Goal: Complete application form

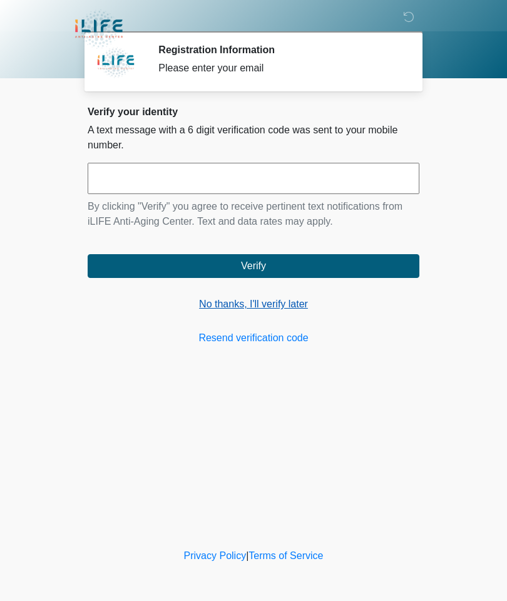
click at [262, 304] on link "No thanks, I'll verify later" at bounding box center [254, 304] width 332 height 15
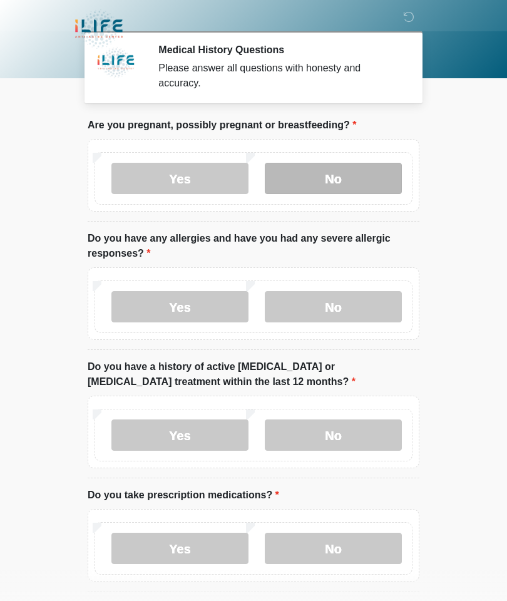
click at [338, 175] on label "No" at bounding box center [333, 178] width 137 height 31
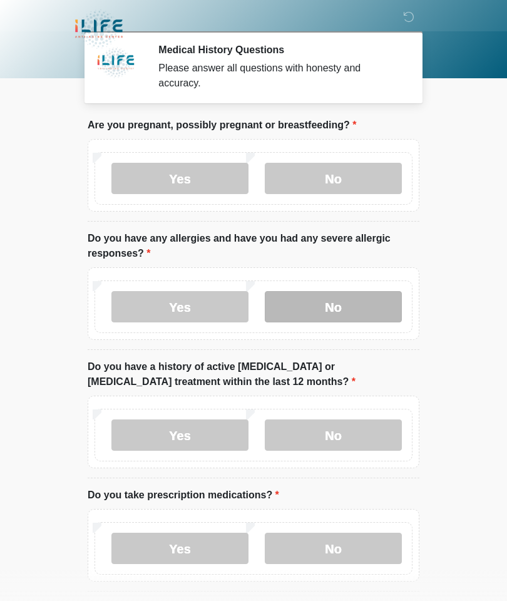
click at [336, 309] on label "No" at bounding box center [333, 306] width 137 height 31
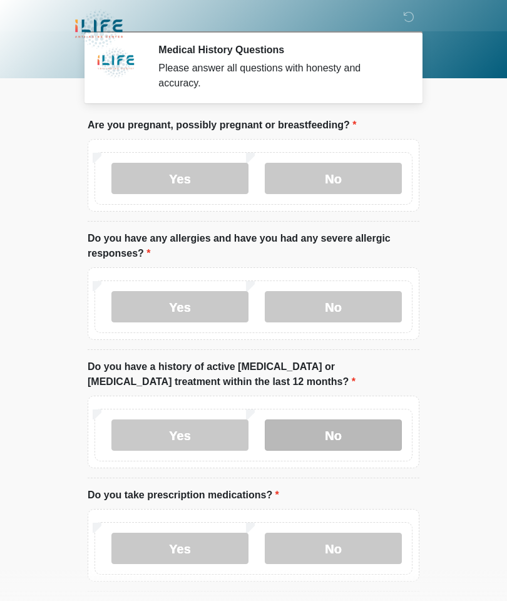
click at [330, 437] on label "No" at bounding box center [333, 435] width 137 height 31
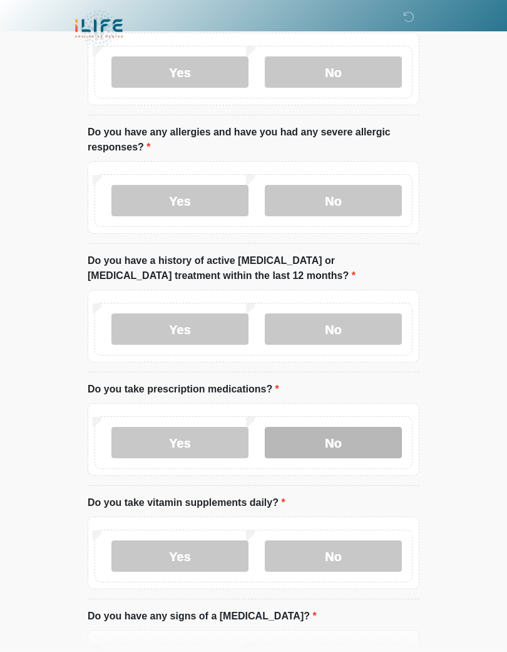
click at [331, 444] on label "No" at bounding box center [333, 442] width 137 height 31
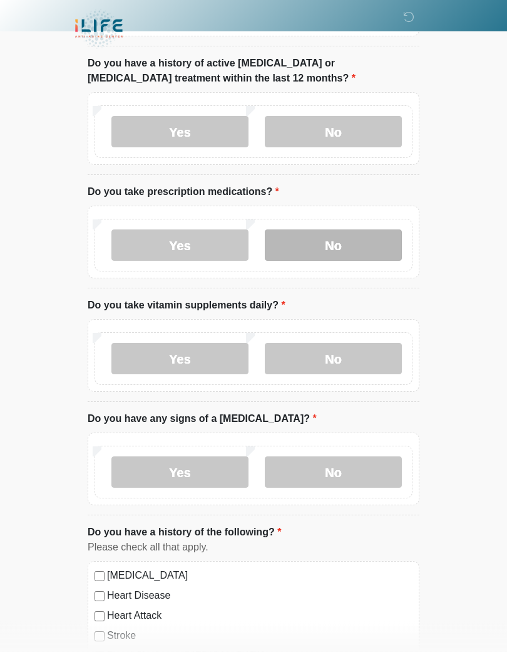
scroll to position [306, 0]
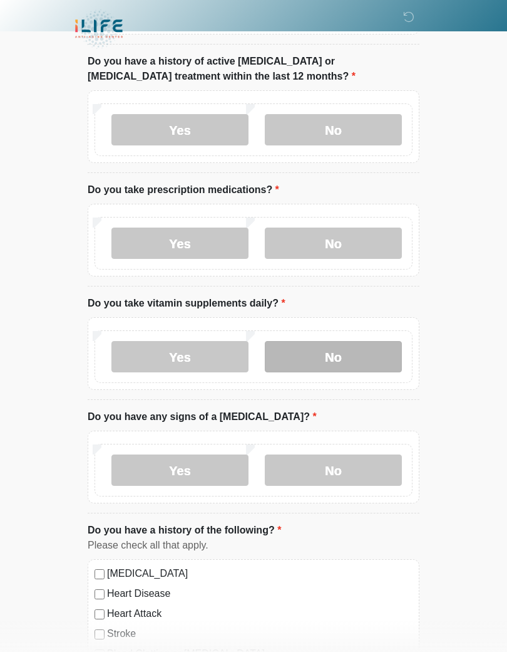
click at [343, 351] on label "No" at bounding box center [333, 356] width 137 height 31
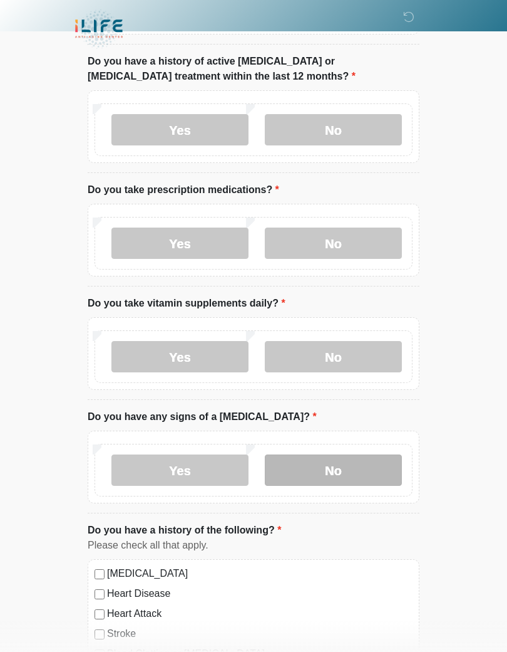
click at [343, 469] on label "No" at bounding box center [333, 469] width 137 height 31
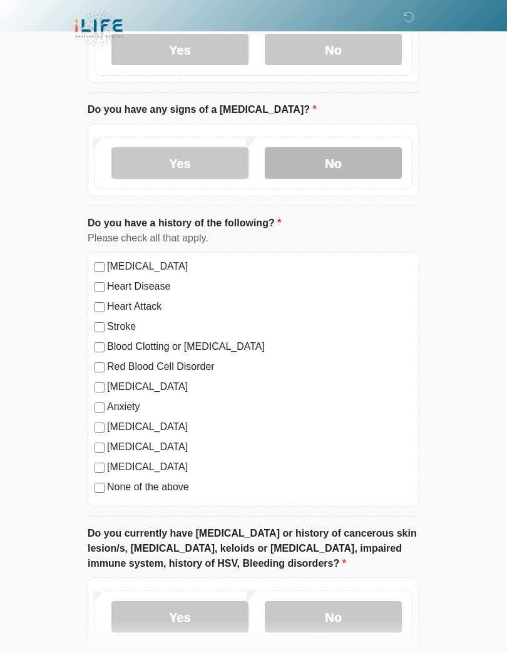
scroll to position [613, 0]
click at [157, 479] on label "None of the above" at bounding box center [260, 486] width 306 height 15
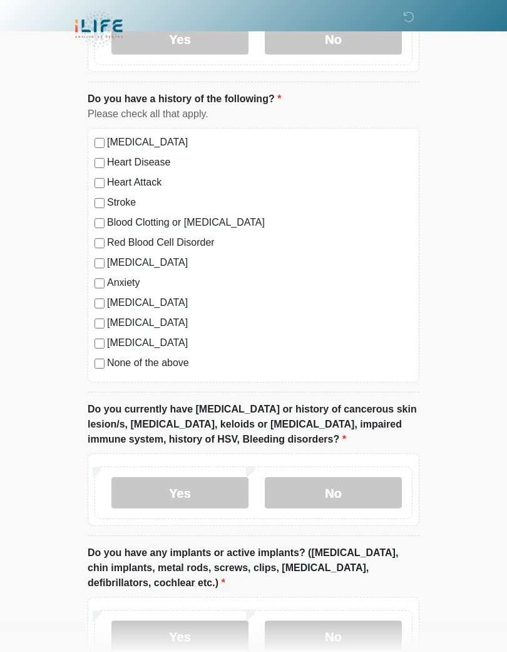
scroll to position [740, 0]
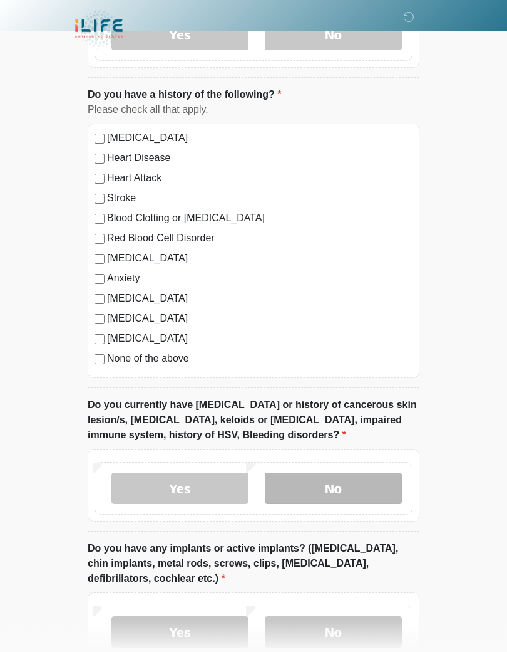
click at [343, 473] on label "No" at bounding box center [333, 488] width 137 height 31
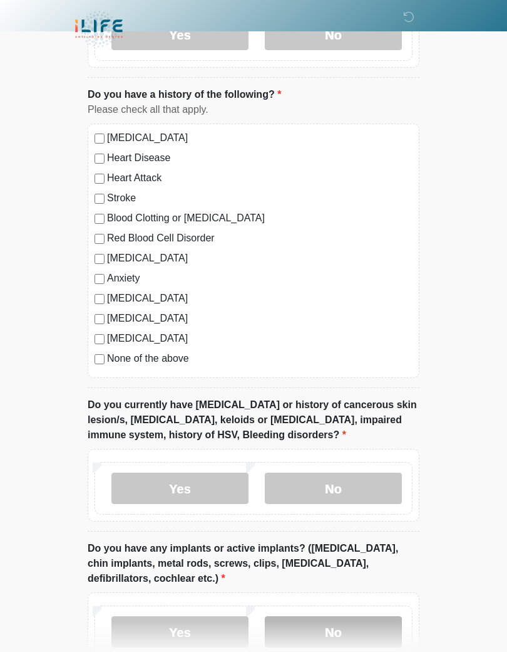
click at [335, 601] on label "No" at bounding box center [333, 631] width 137 height 31
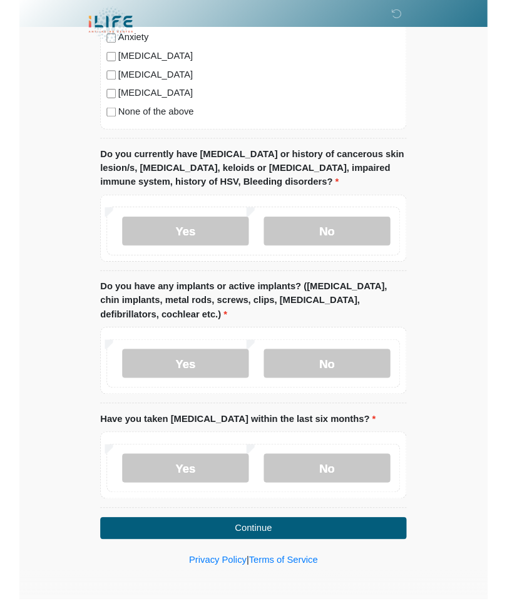
scroll to position [1026, 0]
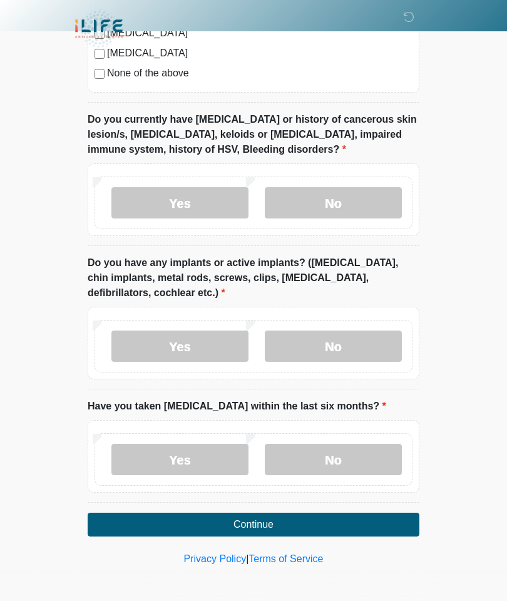
click at [331, 427] on div "Yes No" at bounding box center [254, 456] width 332 height 73
click at [353, 457] on label "No" at bounding box center [333, 459] width 137 height 31
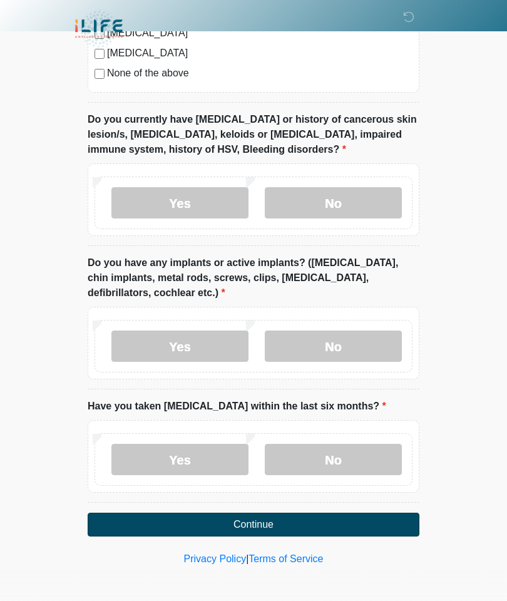
click at [269, 532] on button "Continue" at bounding box center [254, 525] width 332 height 24
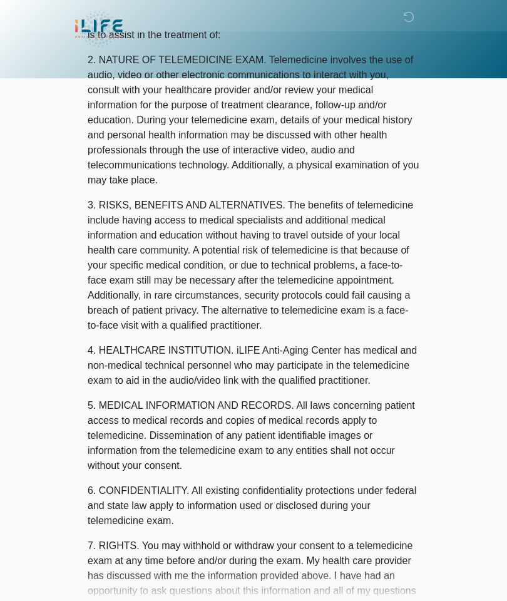
scroll to position [0, 0]
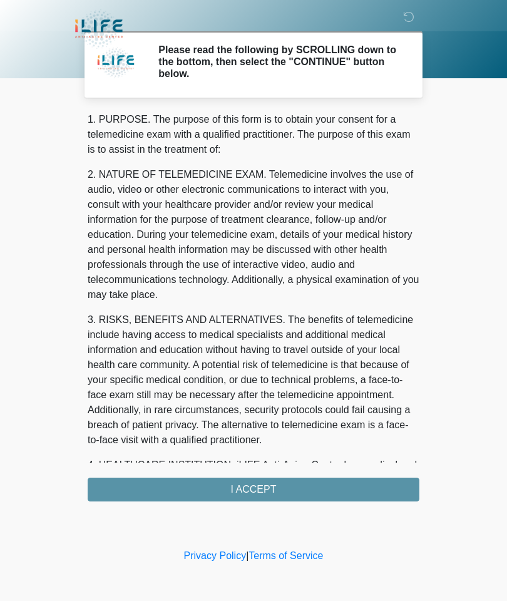
click at [256, 488] on div "1. PURPOSE. The purpose of this form is to obtain your consent for a telemedici…" at bounding box center [254, 307] width 332 height 390
click at [248, 485] on div "1. PURPOSE. The purpose of this form is to obtain your consent for a telemedici…" at bounding box center [254, 307] width 332 height 390
click at [256, 489] on div "1. PURPOSE. The purpose of this form is to obtain your consent for a telemedici…" at bounding box center [254, 307] width 332 height 390
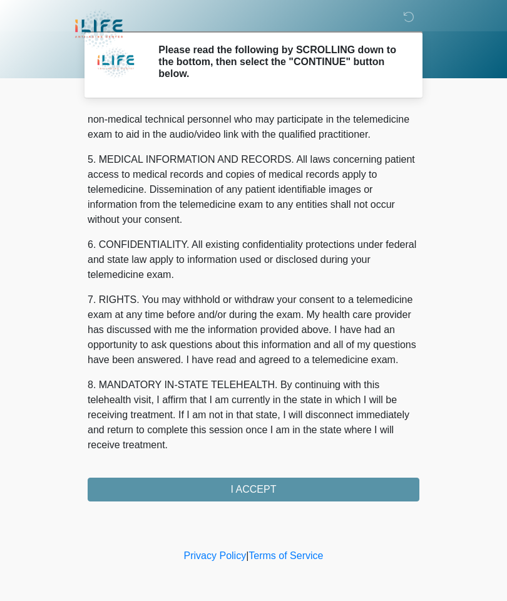
click at [263, 485] on div "1. PURPOSE. The purpose of this form is to obtain your consent for a telemedici…" at bounding box center [254, 307] width 332 height 390
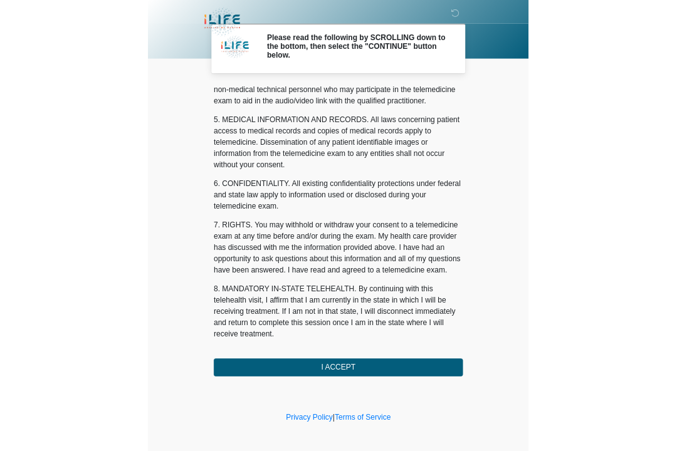
scroll to position [376, 0]
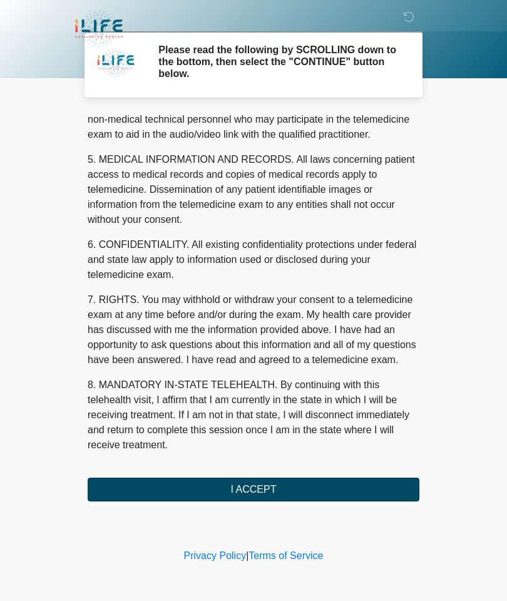
click at [241, 482] on button "I ACCEPT" at bounding box center [254, 490] width 332 height 24
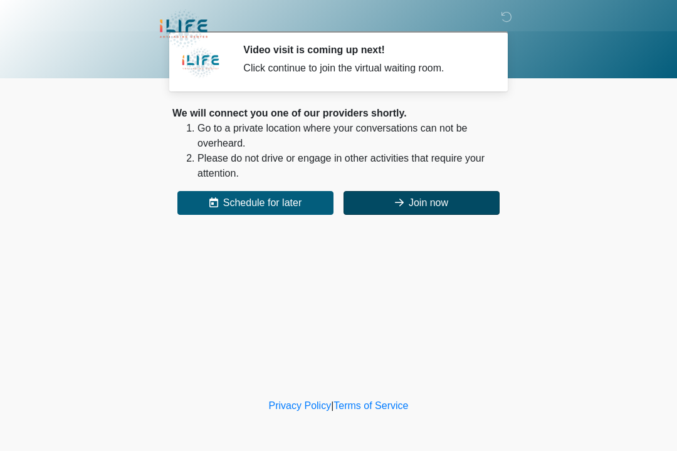
click at [415, 199] on button "Join now" at bounding box center [421, 203] width 156 height 24
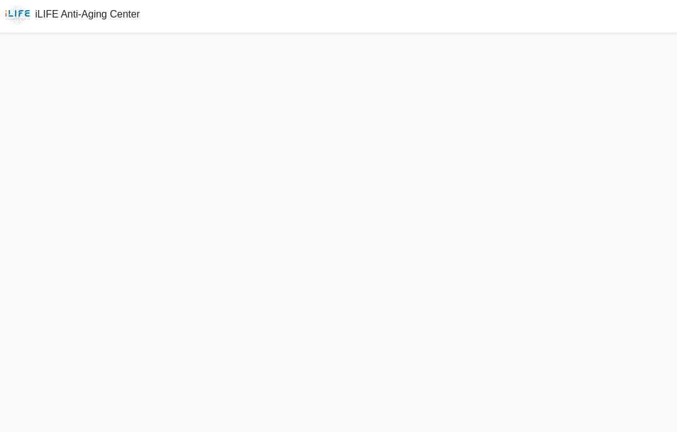
scroll to position [4, 0]
